Goal: Check status: Check status

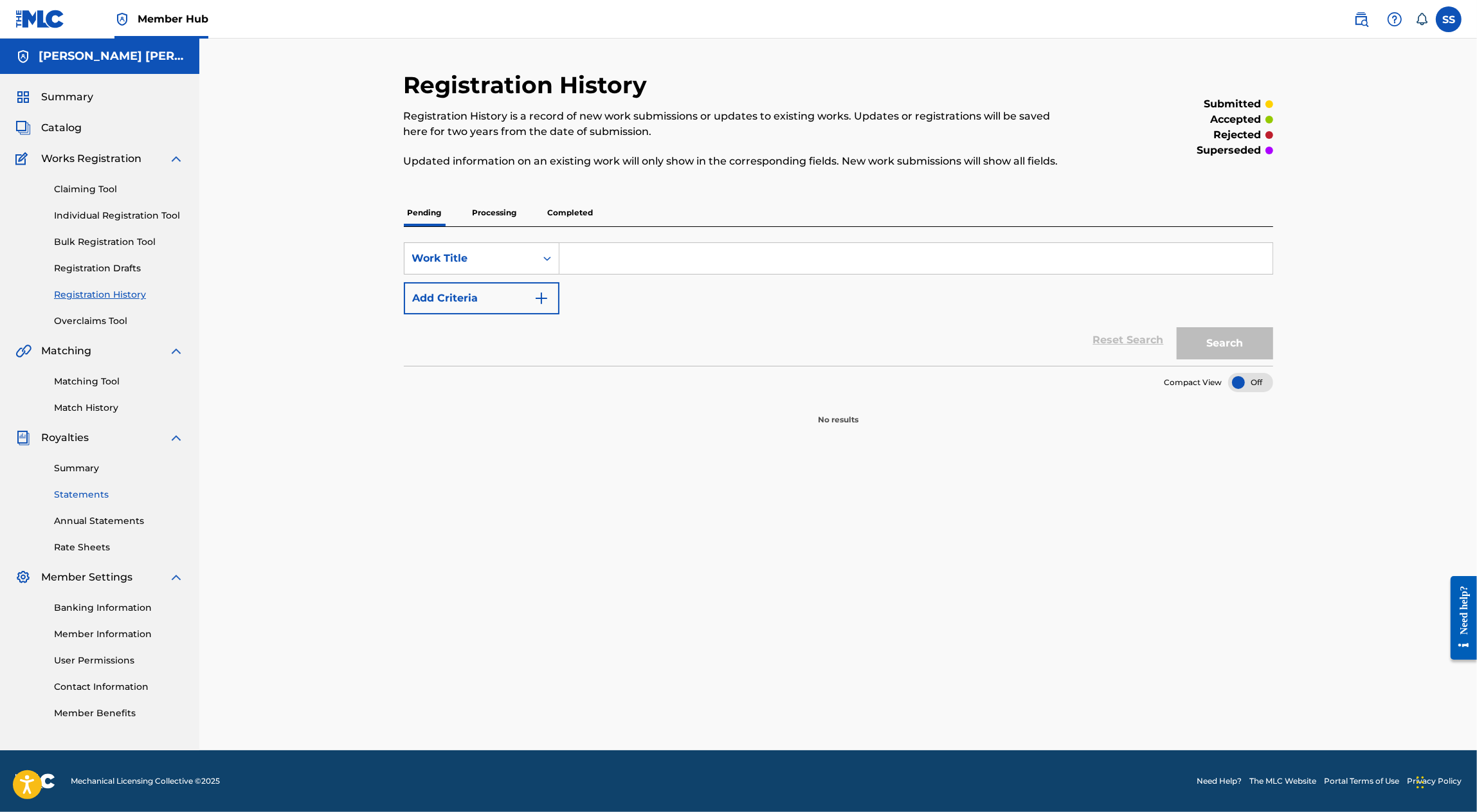
click at [96, 496] on link "Statements" at bounding box center [119, 495] width 130 height 14
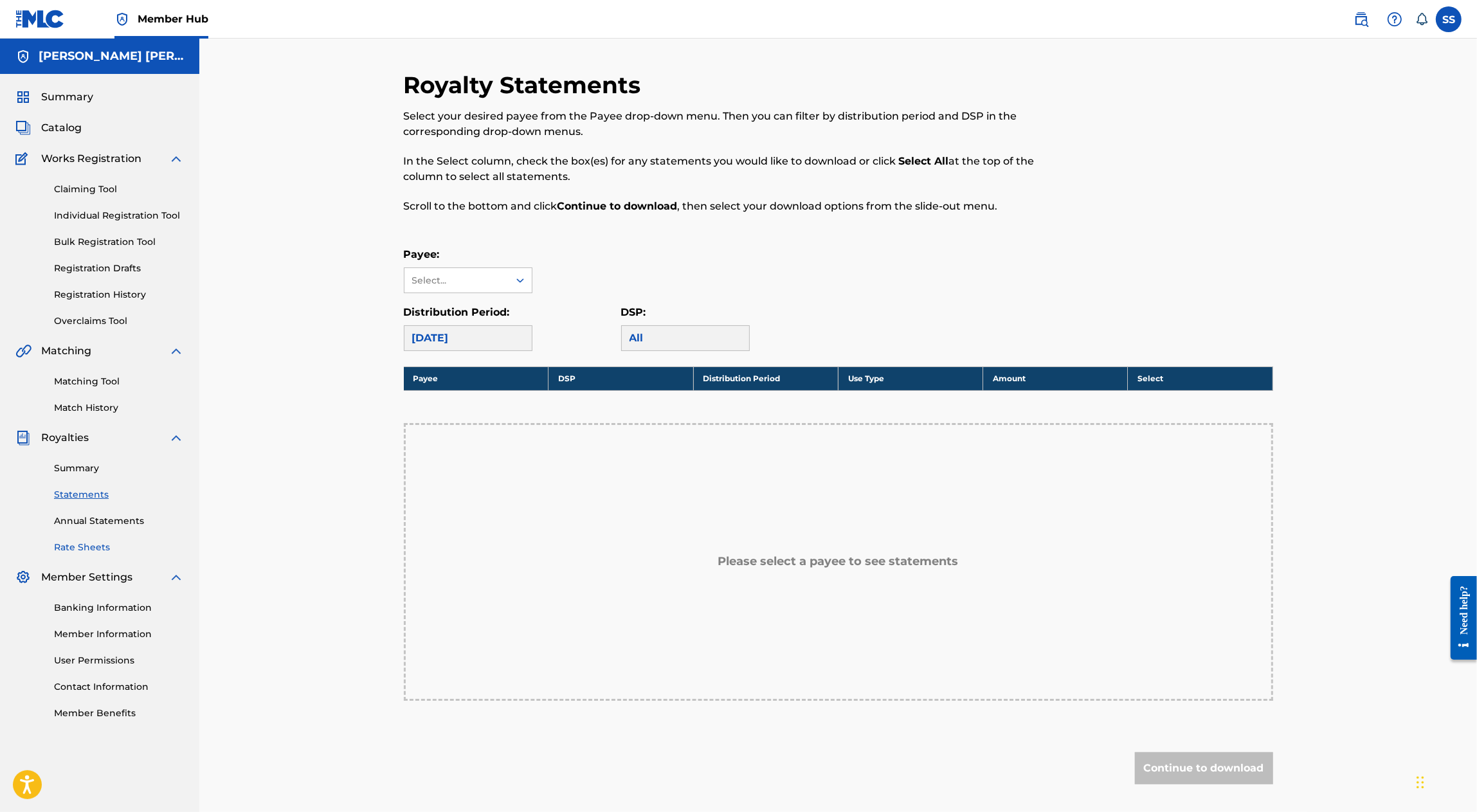
click at [90, 550] on link "Rate Sheets" at bounding box center [119, 547] width 130 height 14
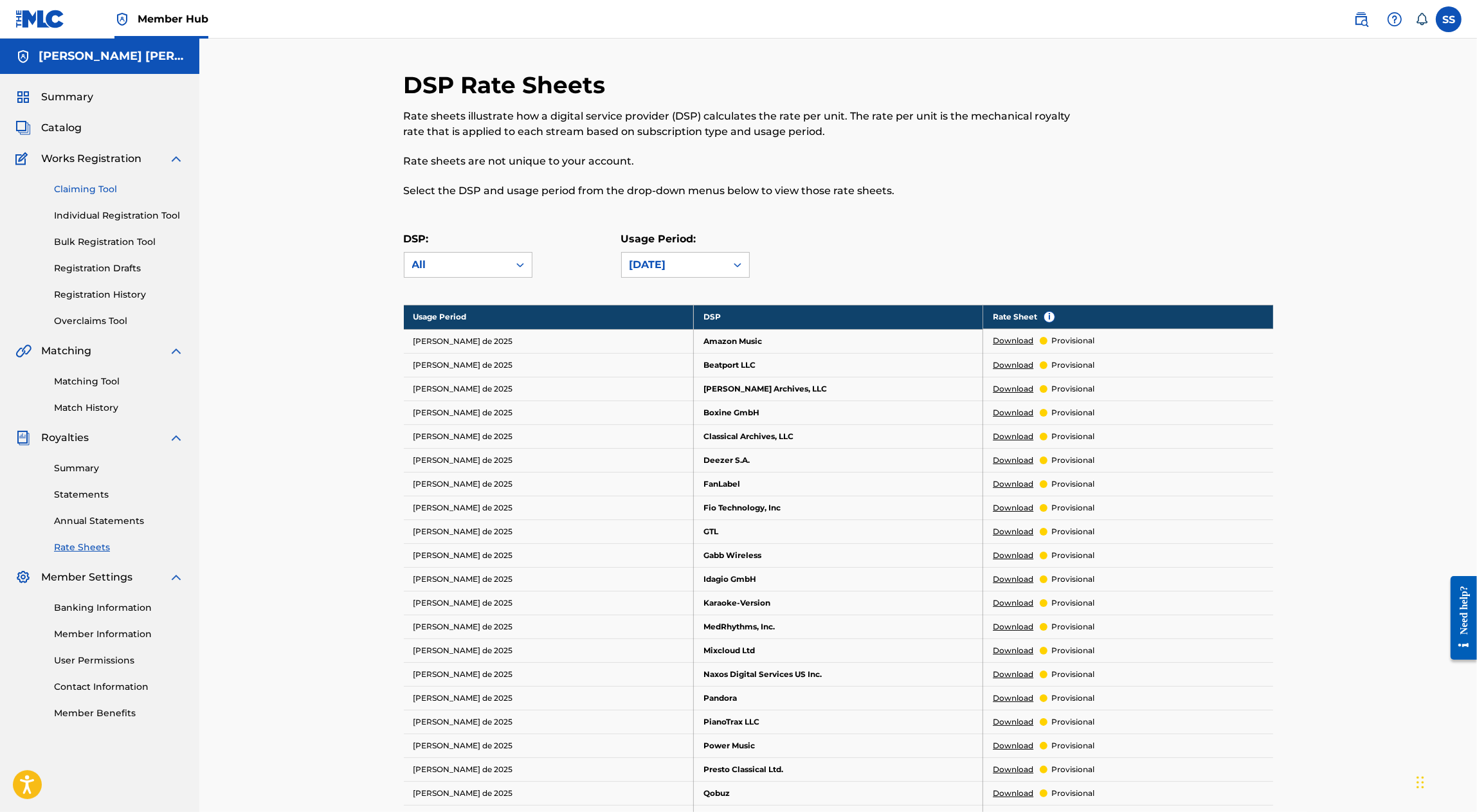
click at [103, 188] on link "Claiming Tool" at bounding box center [119, 190] width 130 height 14
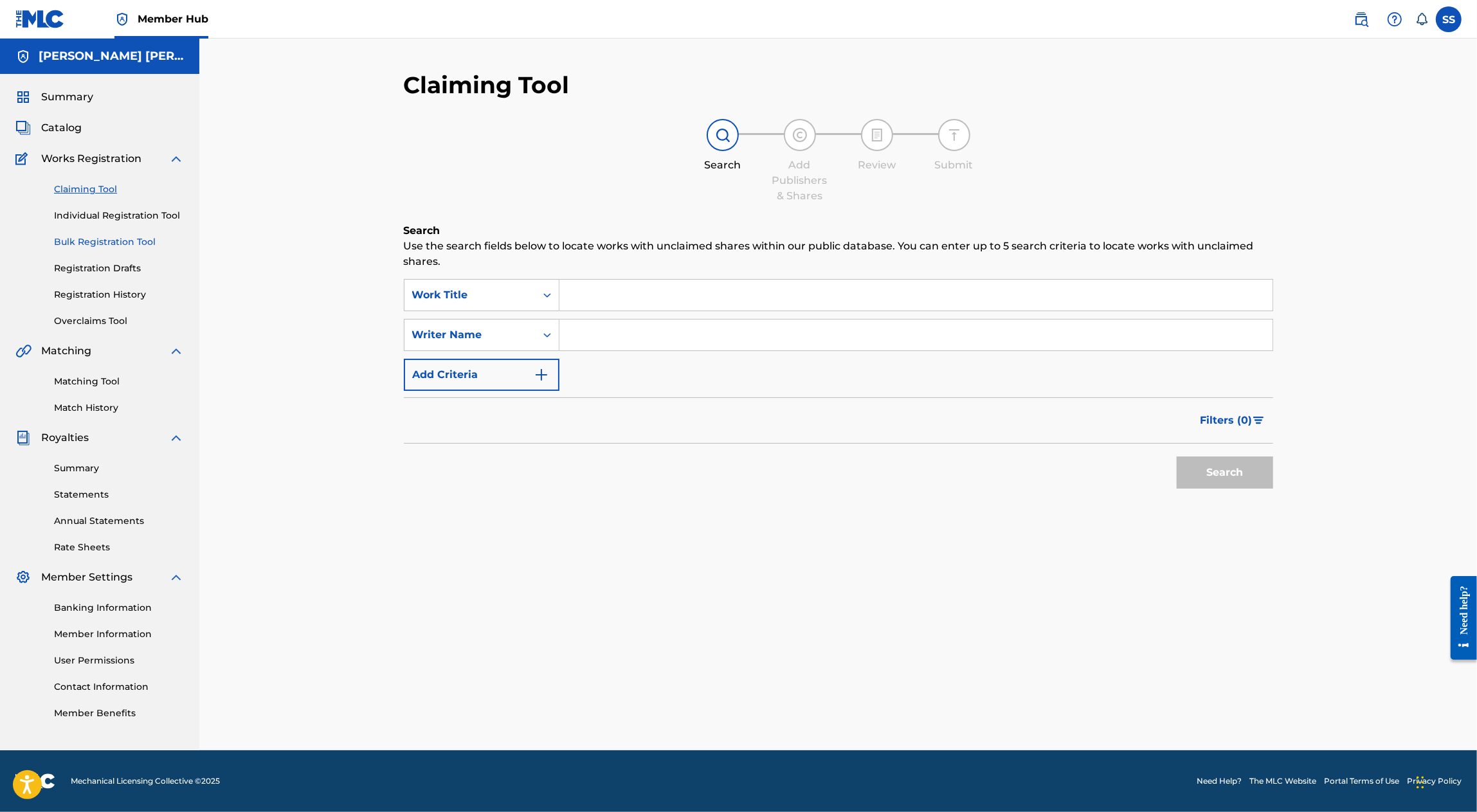
click at [106, 238] on link "Bulk Registration Tool" at bounding box center [119, 242] width 130 height 14
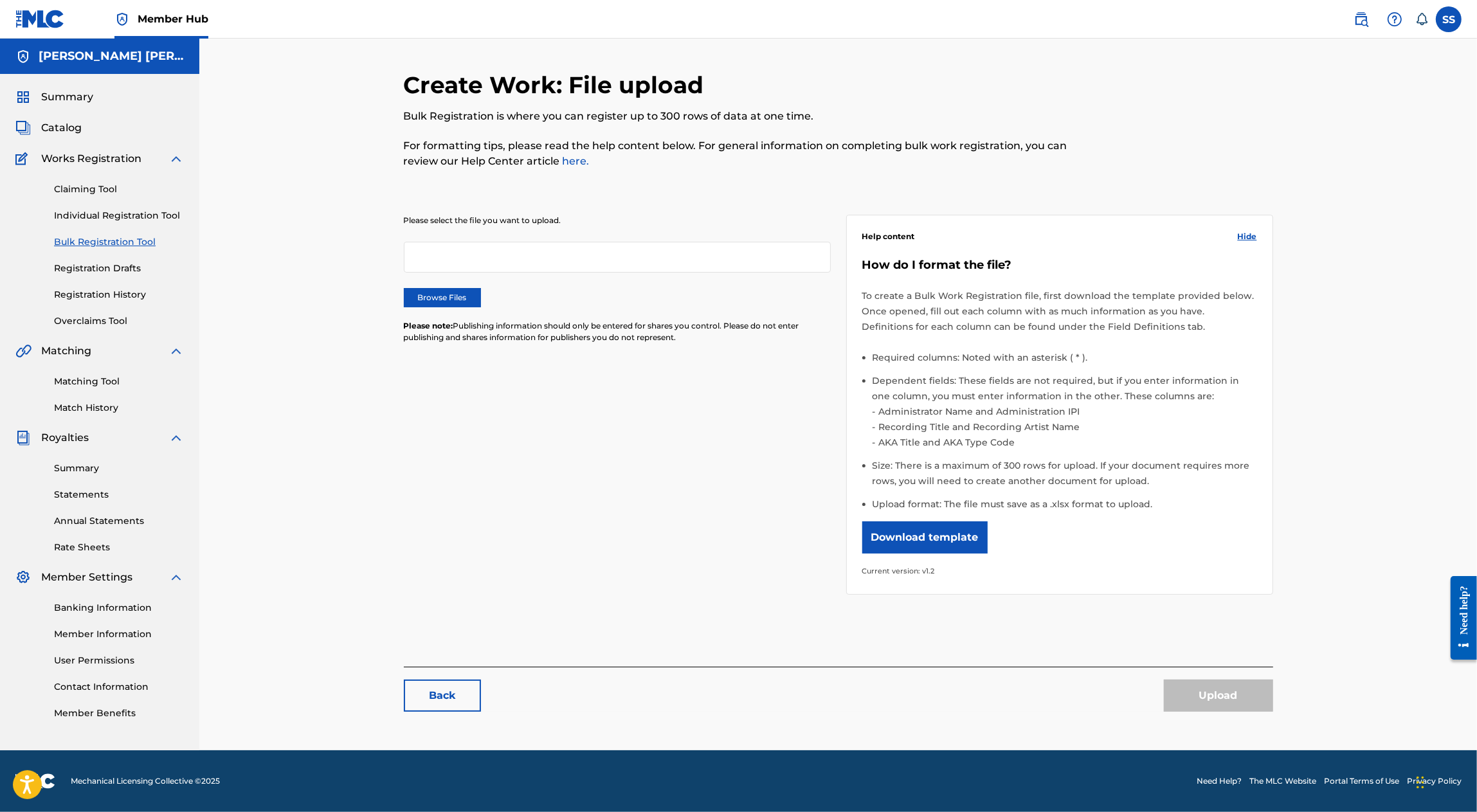
click at [117, 276] on div "Claiming Tool Individual Registration Tool Bulk Registration Tool Registration …" at bounding box center [100, 247] width 168 height 161
click at [115, 272] on link "Registration Drafts" at bounding box center [119, 269] width 130 height 14
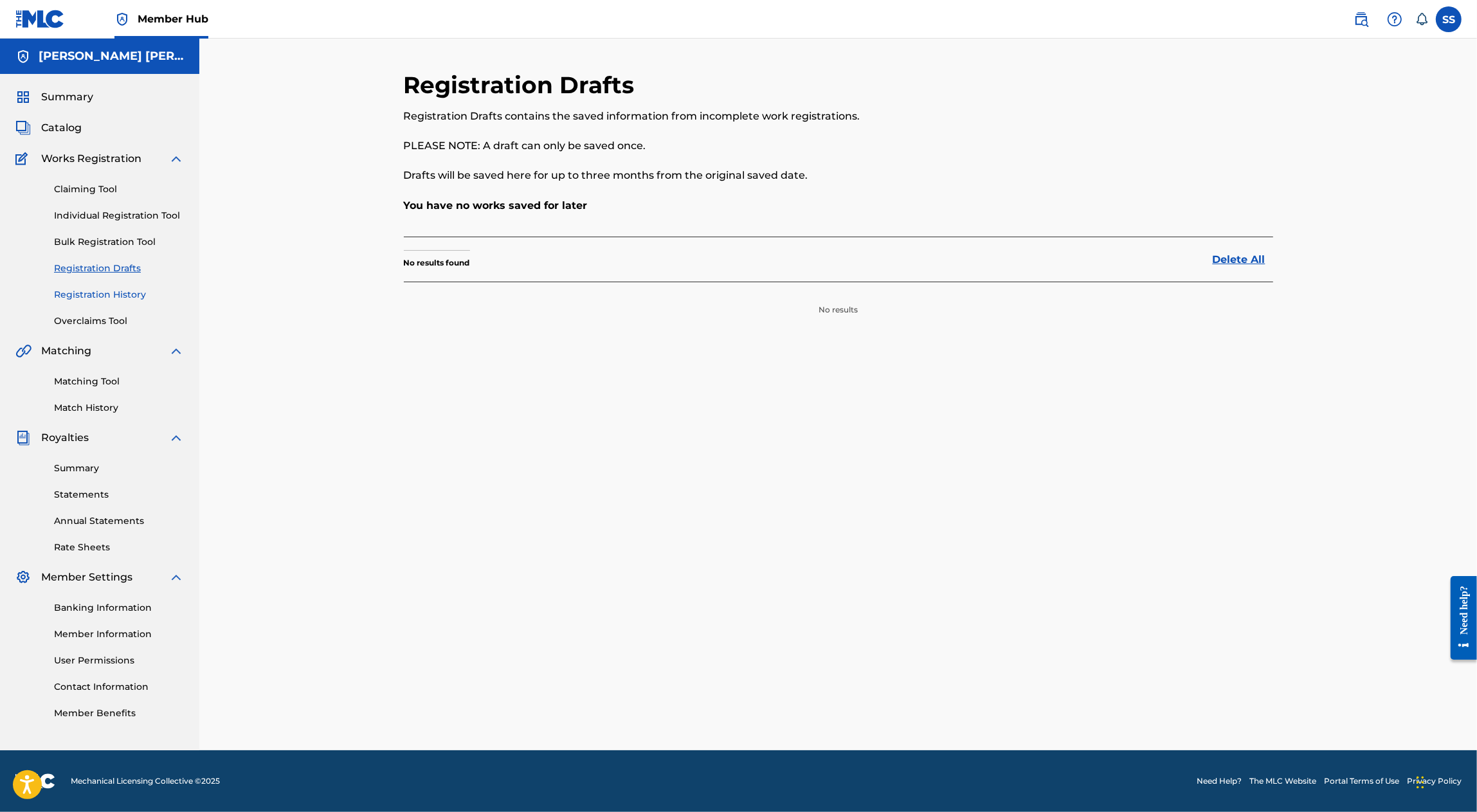
click at [119, 299] on link "Registration History" at bounding box center [119, 295] width 130 height 14
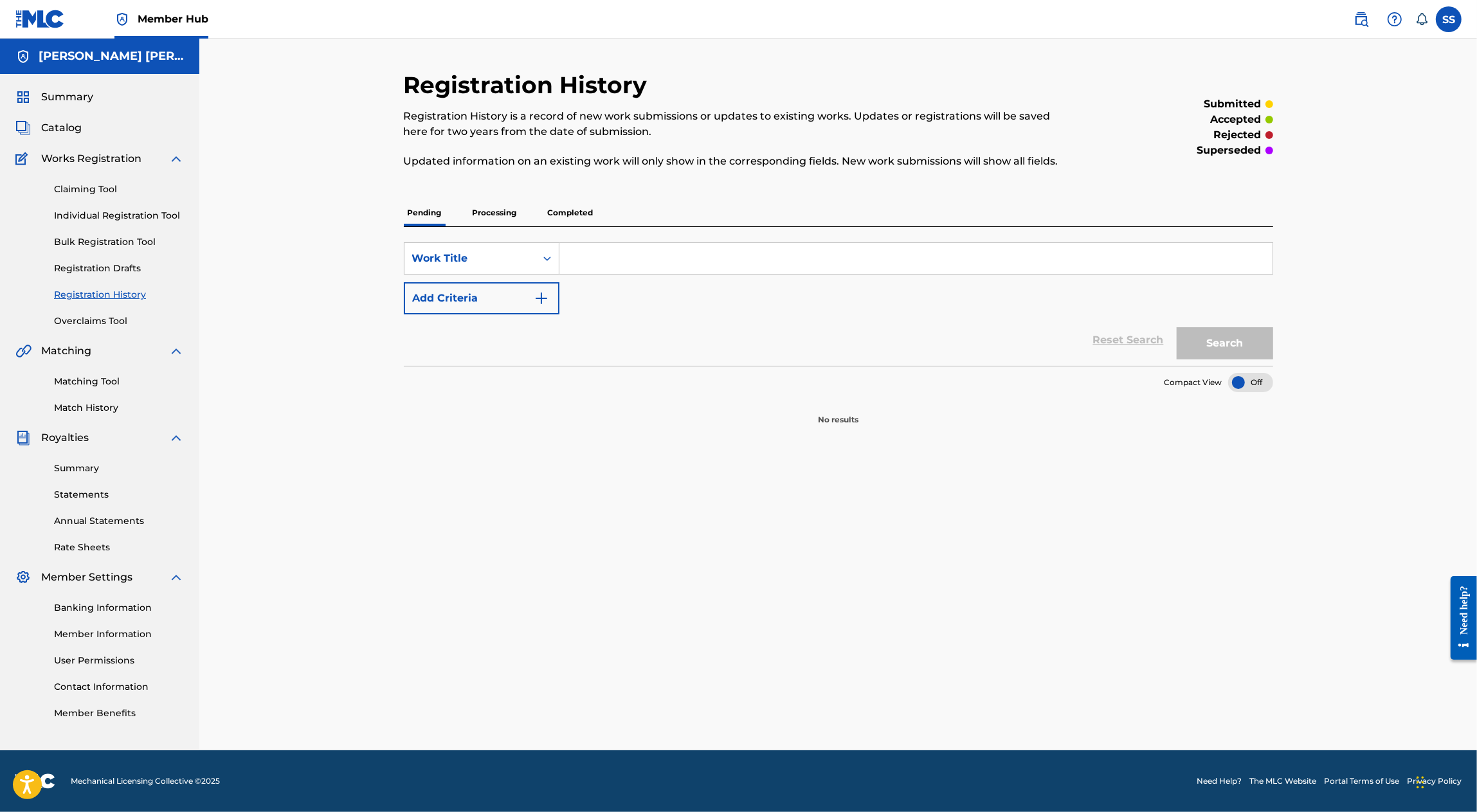
click at [506, 215] on p "Processing" at bounding box center [495, 212] width 52 height 27
click at [571, 212] on p "Completed" at bounding box center [571, 212] width 54 height 27
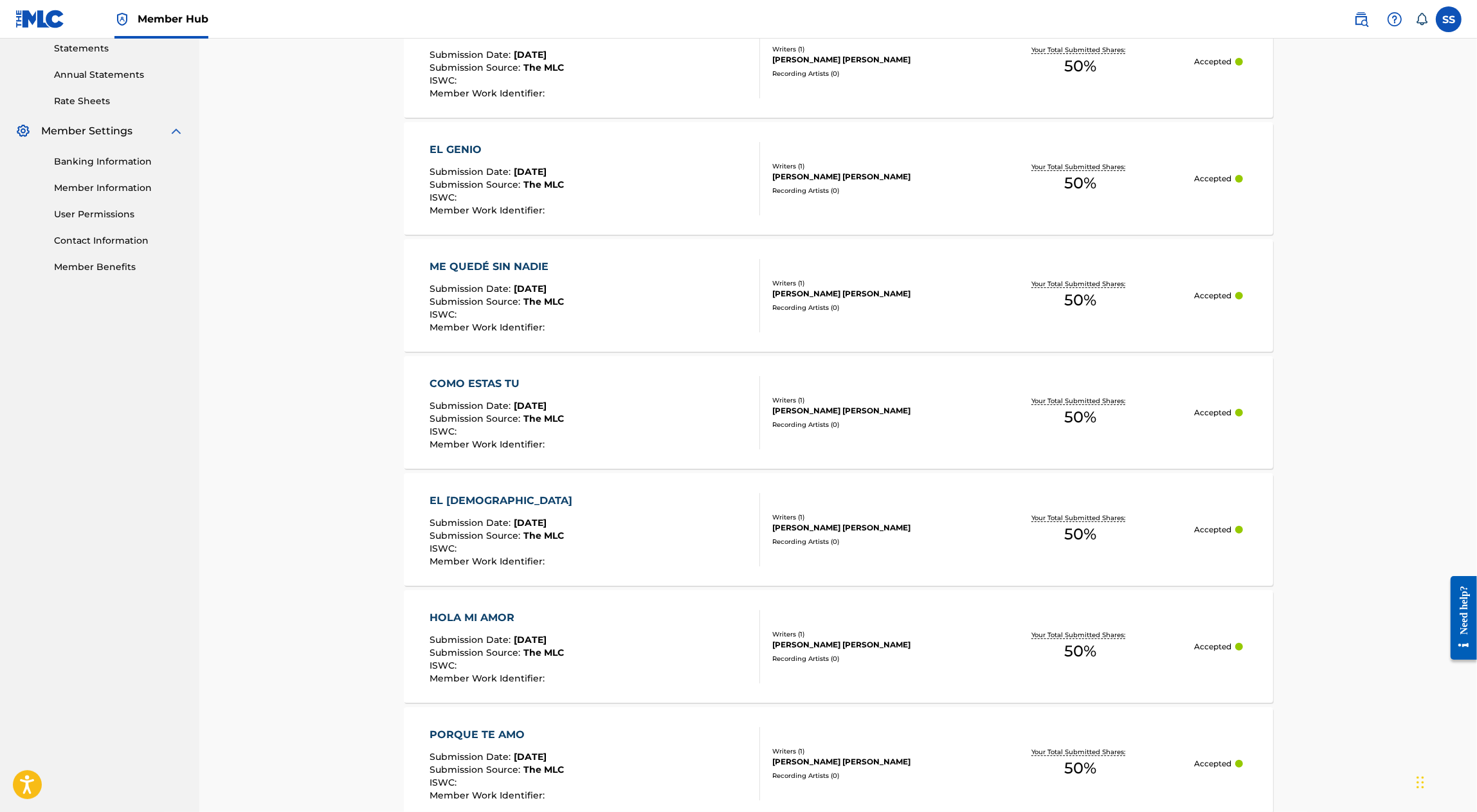
scroll to position [953, 0]
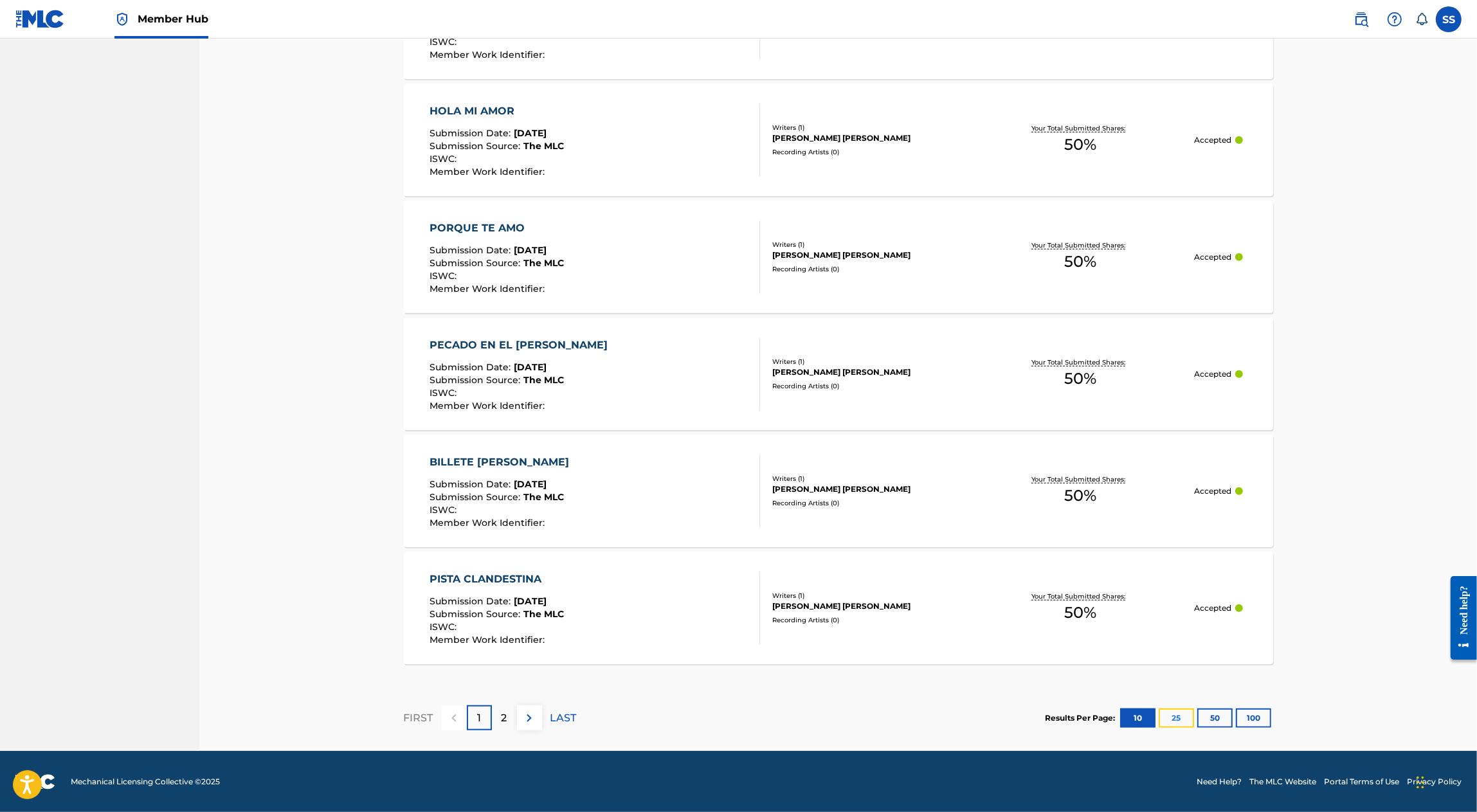
click at [1176, 715] on button "25" at bounding box center [1177, 718] width 35 height 19
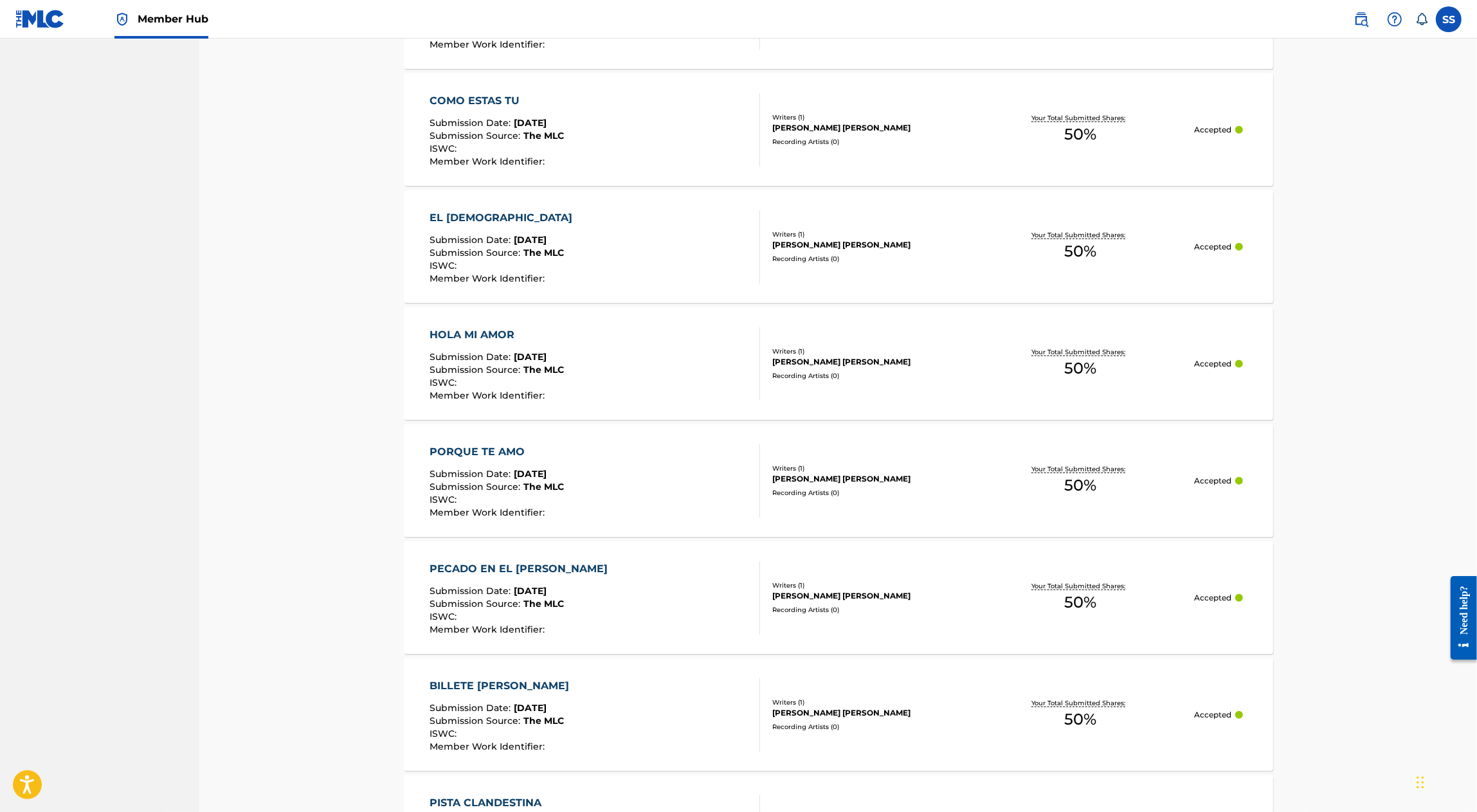
scroll to position [1063, 0]
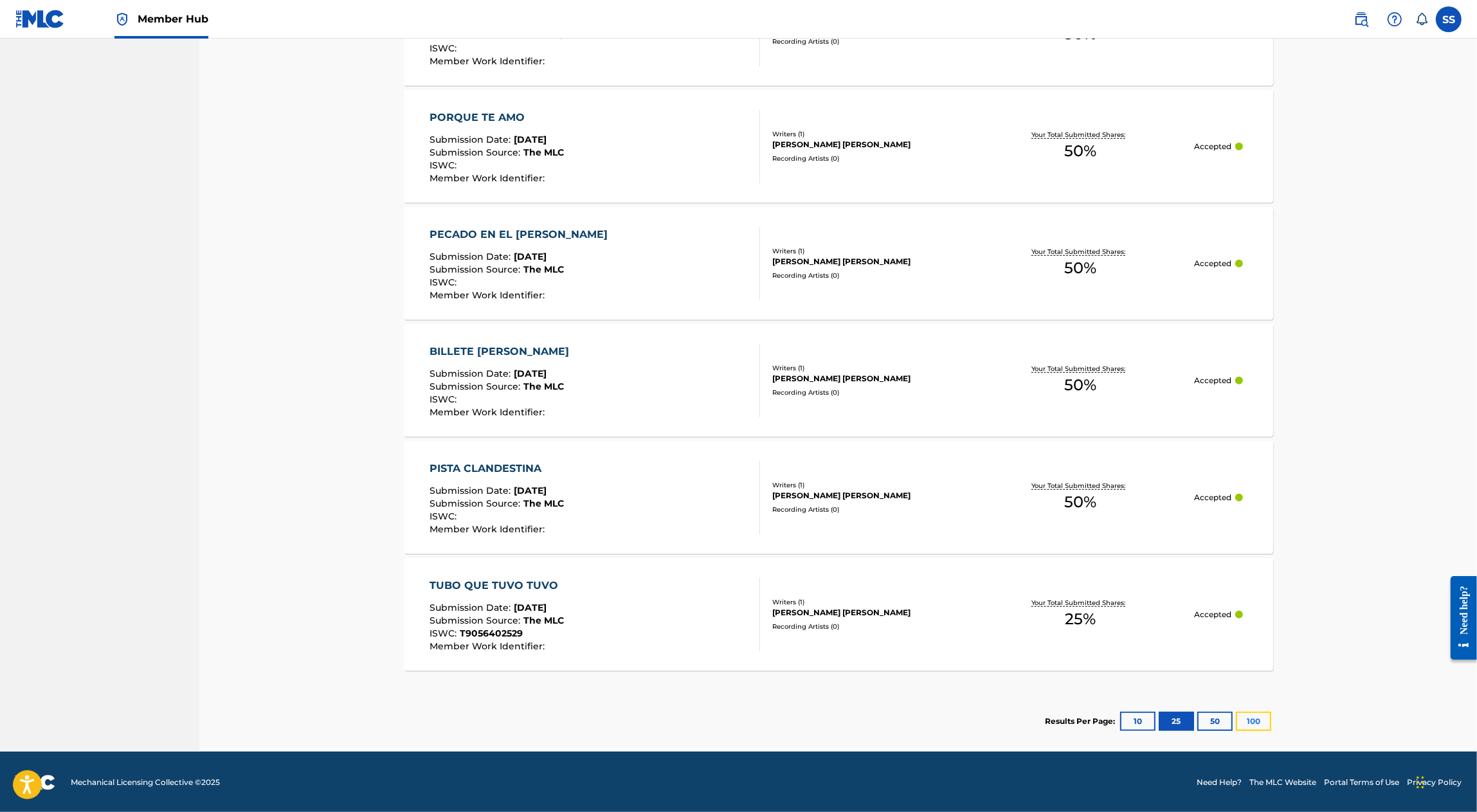
click at [1253, 727] on button "100" at bounding box center [1253, 721] width 35 height 19
click at [1143, 709] on div "Results Per Page: 10 25 50 100" at bounding box center [1159, 721] width 227 height 60
click at [1132, 729] on button "10" at bounding box center [1138, 721] width 35 height 19
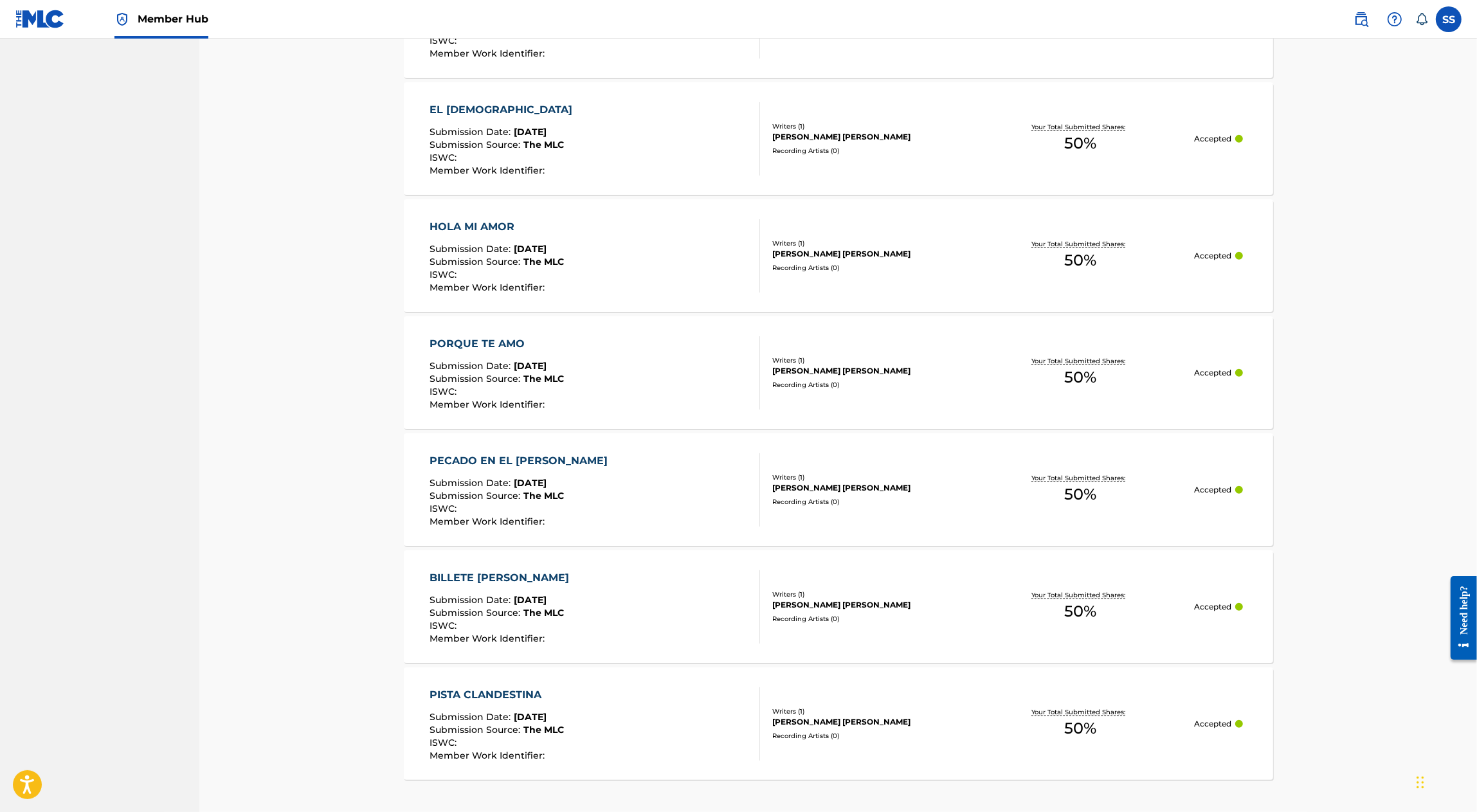
scroll to position [681, 0]
